Goal: Transaction & Acquisition: Download file/media

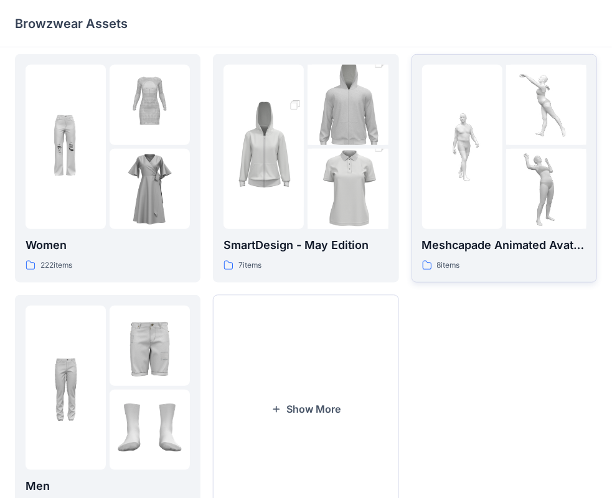
scroll to position [309, 0]
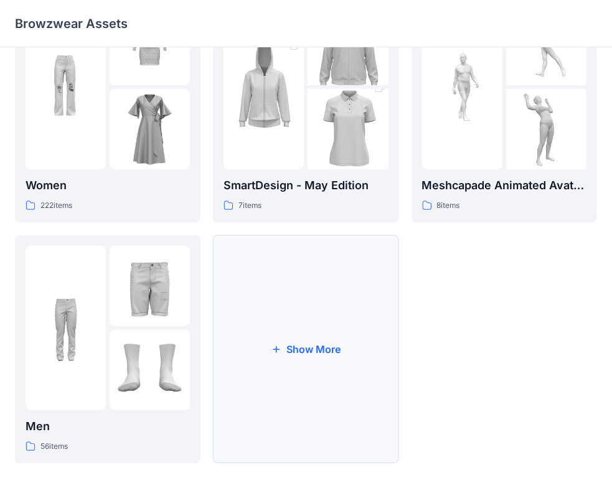
click at [329, 319] on button "Show More" at bounding box center [306, 349] width 186 height 229
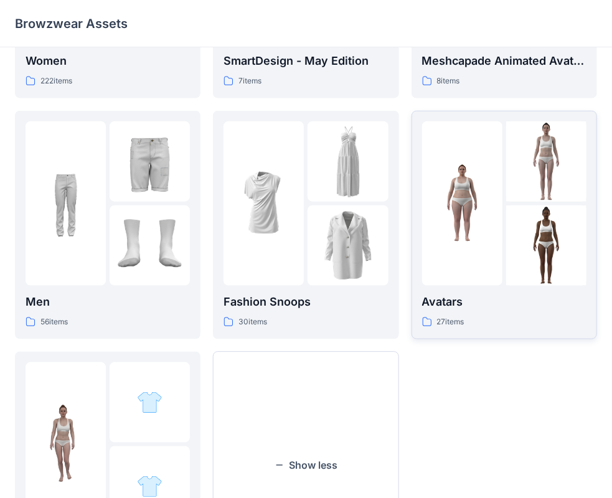
scroll to position [551, 0]
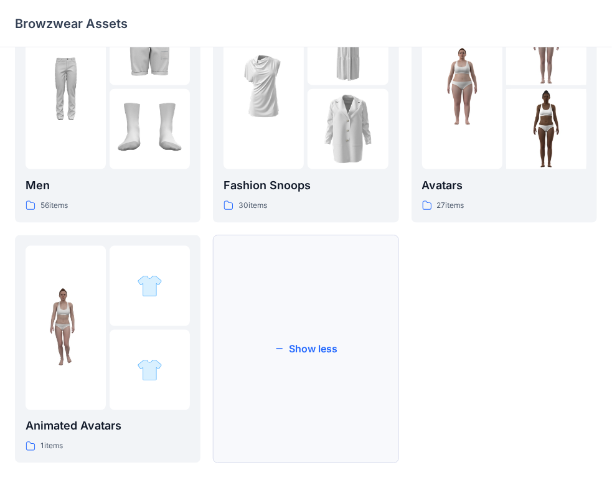
click at [327, 307] on button "Show less" at bounding box center [306, 349] width 186 height 229
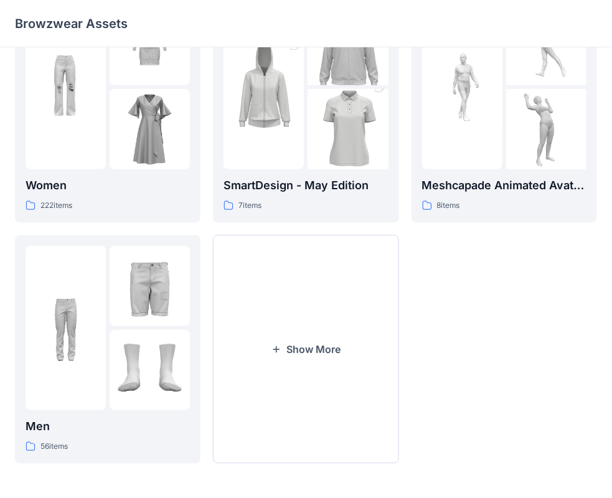
click at [327, 307] on button "Show More" at bounding box center [306, 349] width 186 height 229
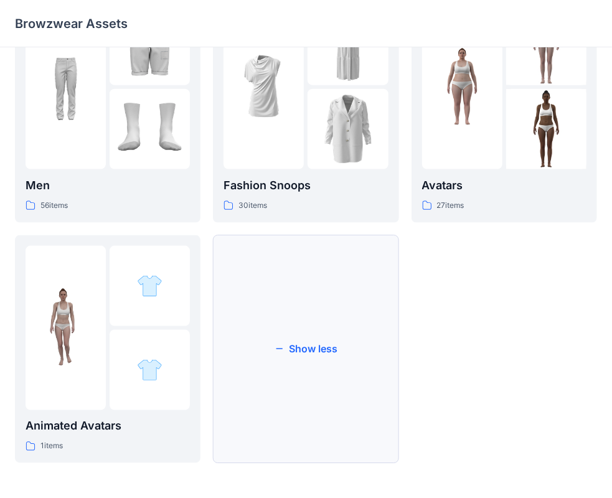
click at [313, 375] on button "Show less" at bounding box center [306, 349] width 186 height 229
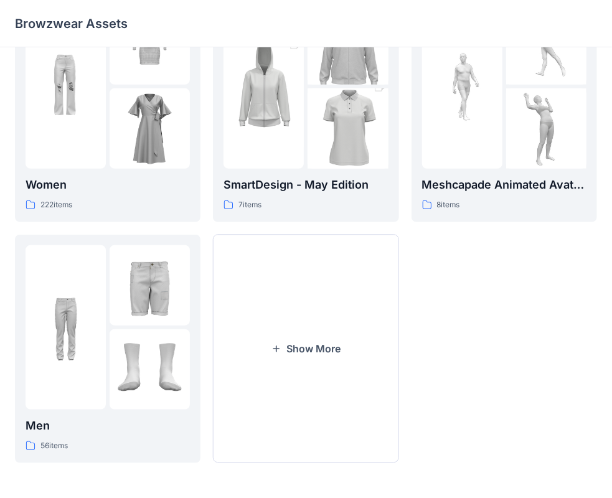
scroll to position [309, 0]
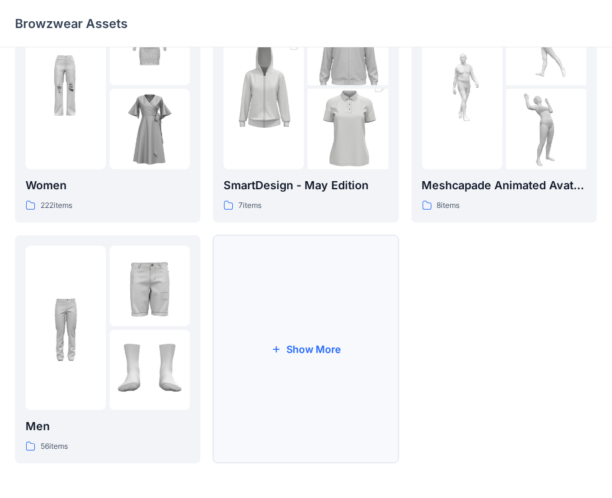
click at [331, 302] on button "Show More" at bounding box center [306, 349] width 186 height 229
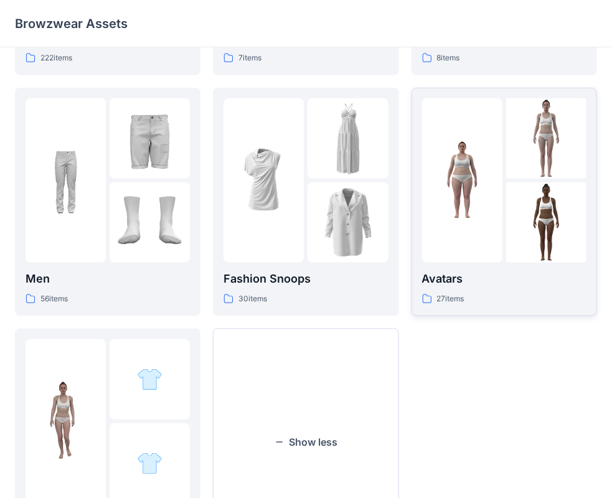
scroll to position [496, 0]
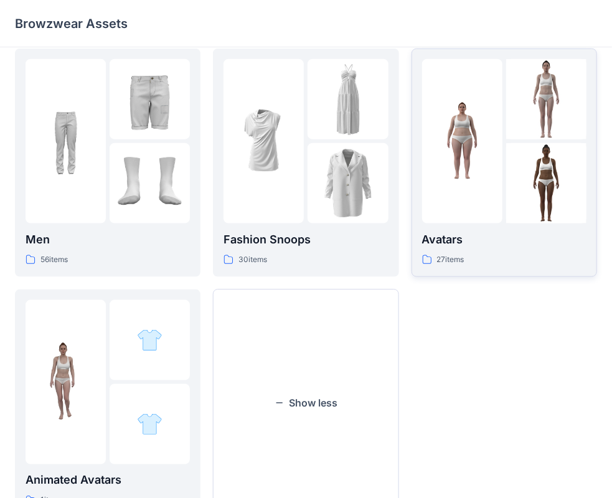
click at [495, 181] on img at bounding box center [462, 141] width 80 height 80
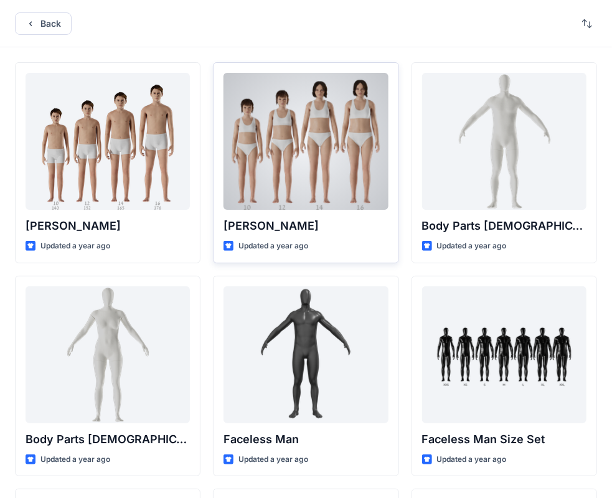
click at [308, 138] on div at bounding box center [306, 141] width 164 height 137
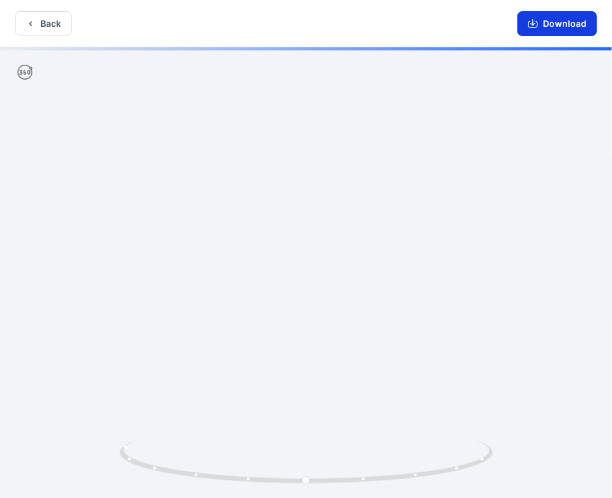
click at [565, 22] on button "Download" at bounding box center [558, 23] width 80 height 25
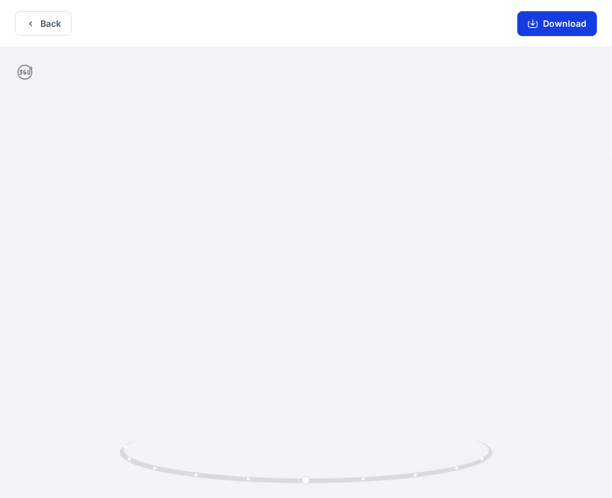
click at [544, 27] on button "Download" at bounding box center [558, 23] width 80 height 25
click at [38, 21] on button "Back" at bounding box center [43, 23] width 57 height 24
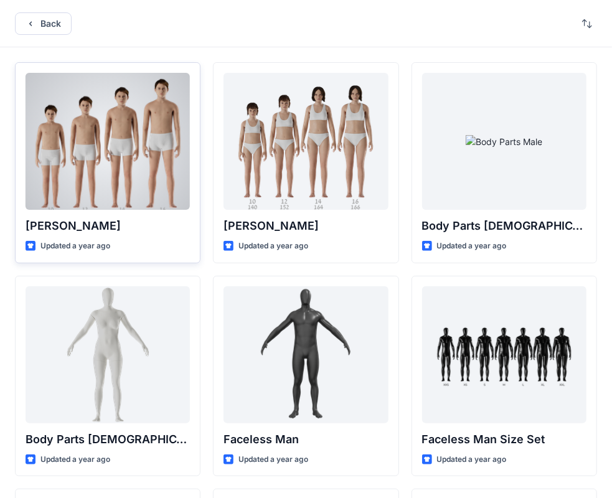
click at [99, 169] on div at bounding box center [108, 141] width 164 height 137
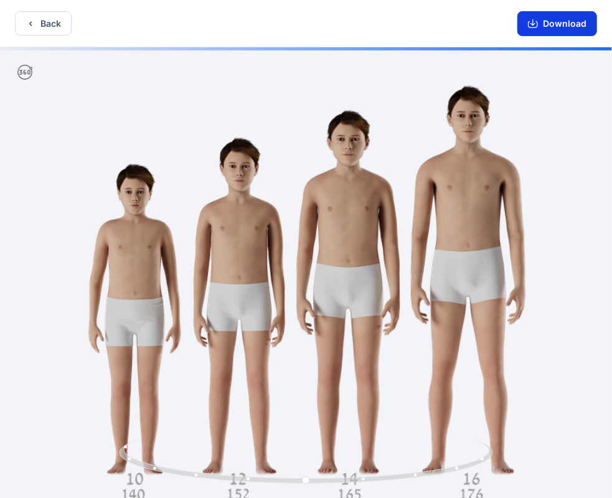
click at [568, 19] on button "Download" at bounding box center [558, 23] width 80 height 25
